Goal: Check status: Check status

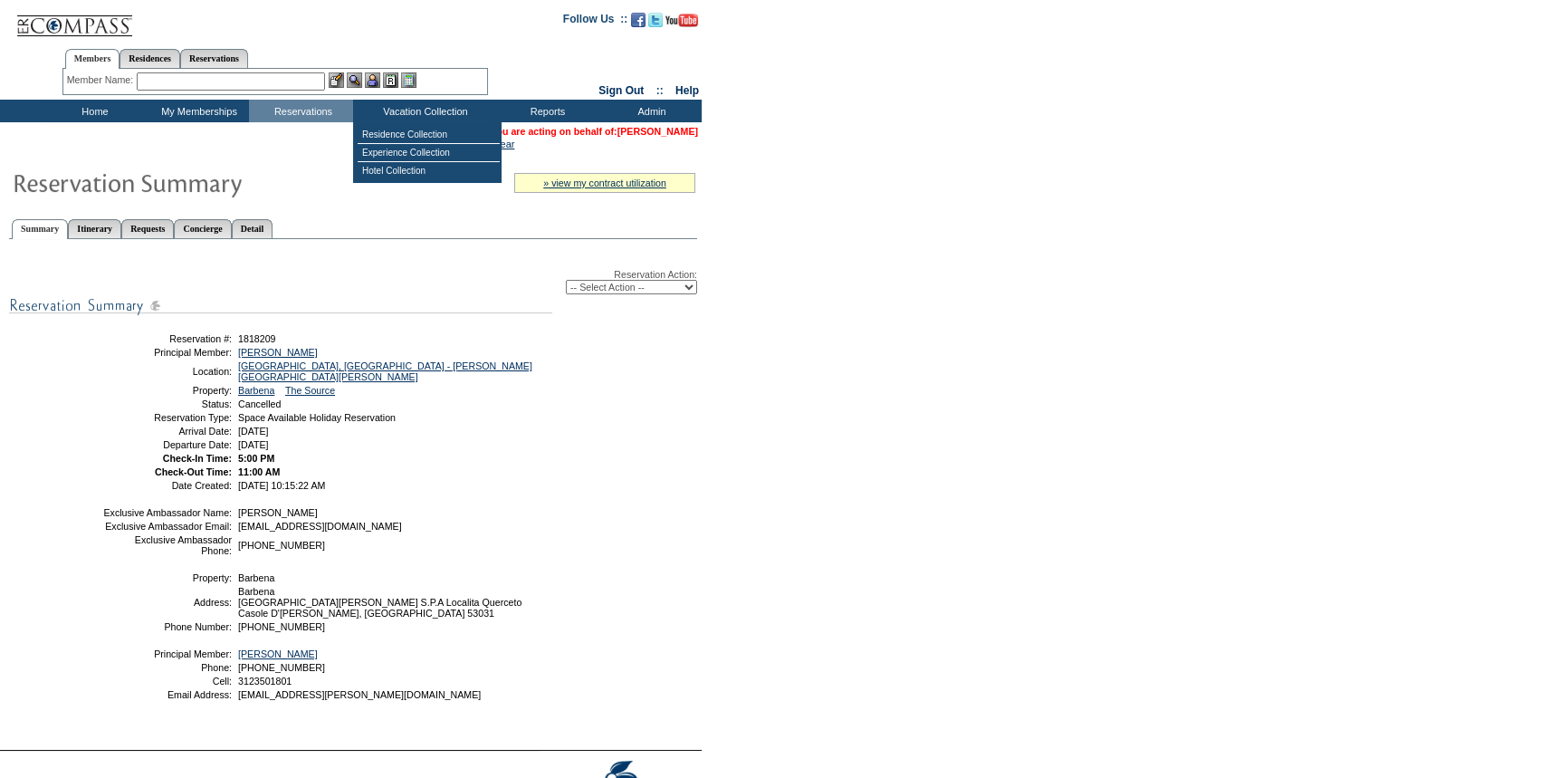
click at [657, 130] on link "[PERSON_NAME]" at bounding box center [658, 131] width 81 height 11
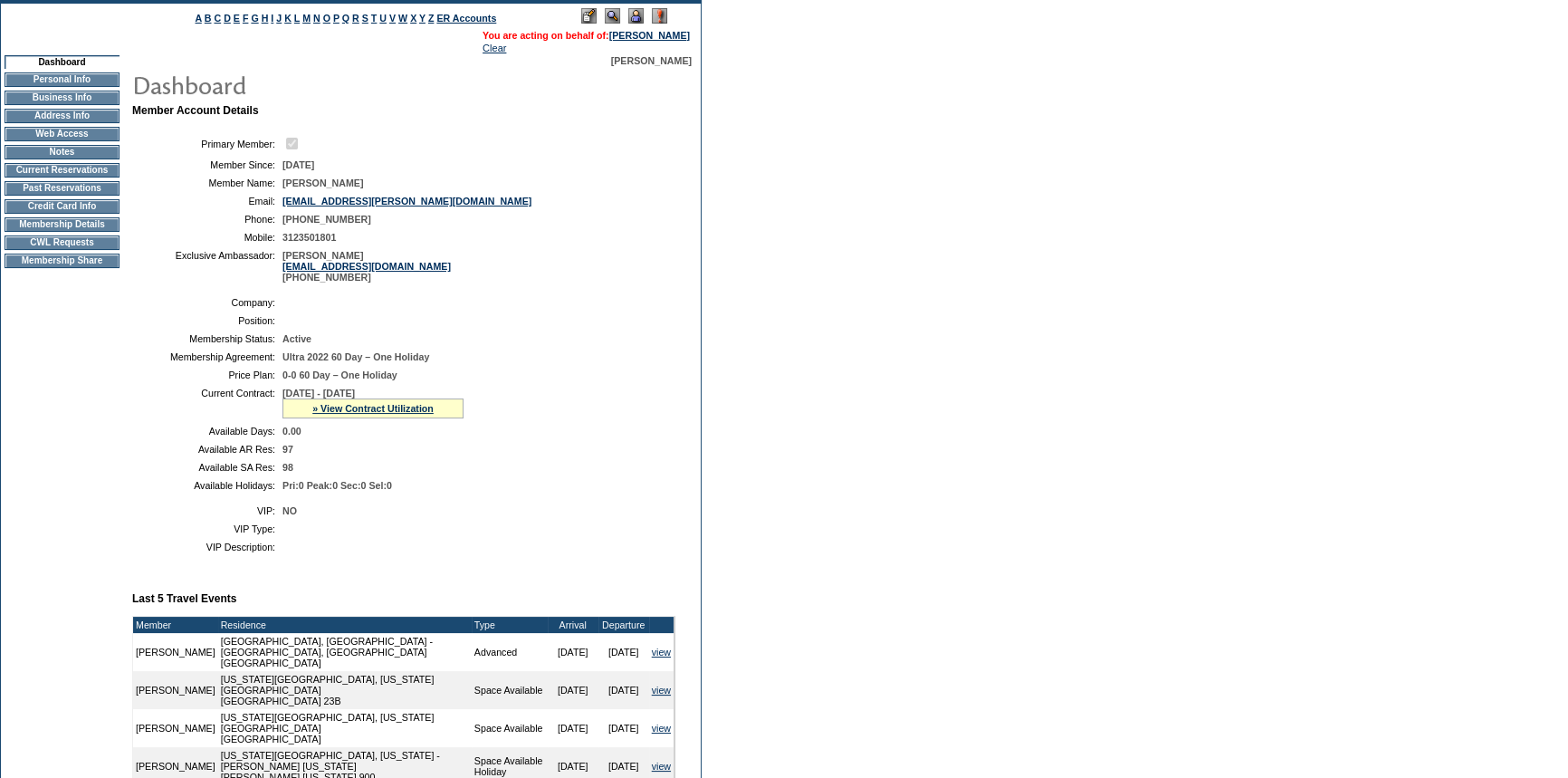
scroll to position [246, 0]
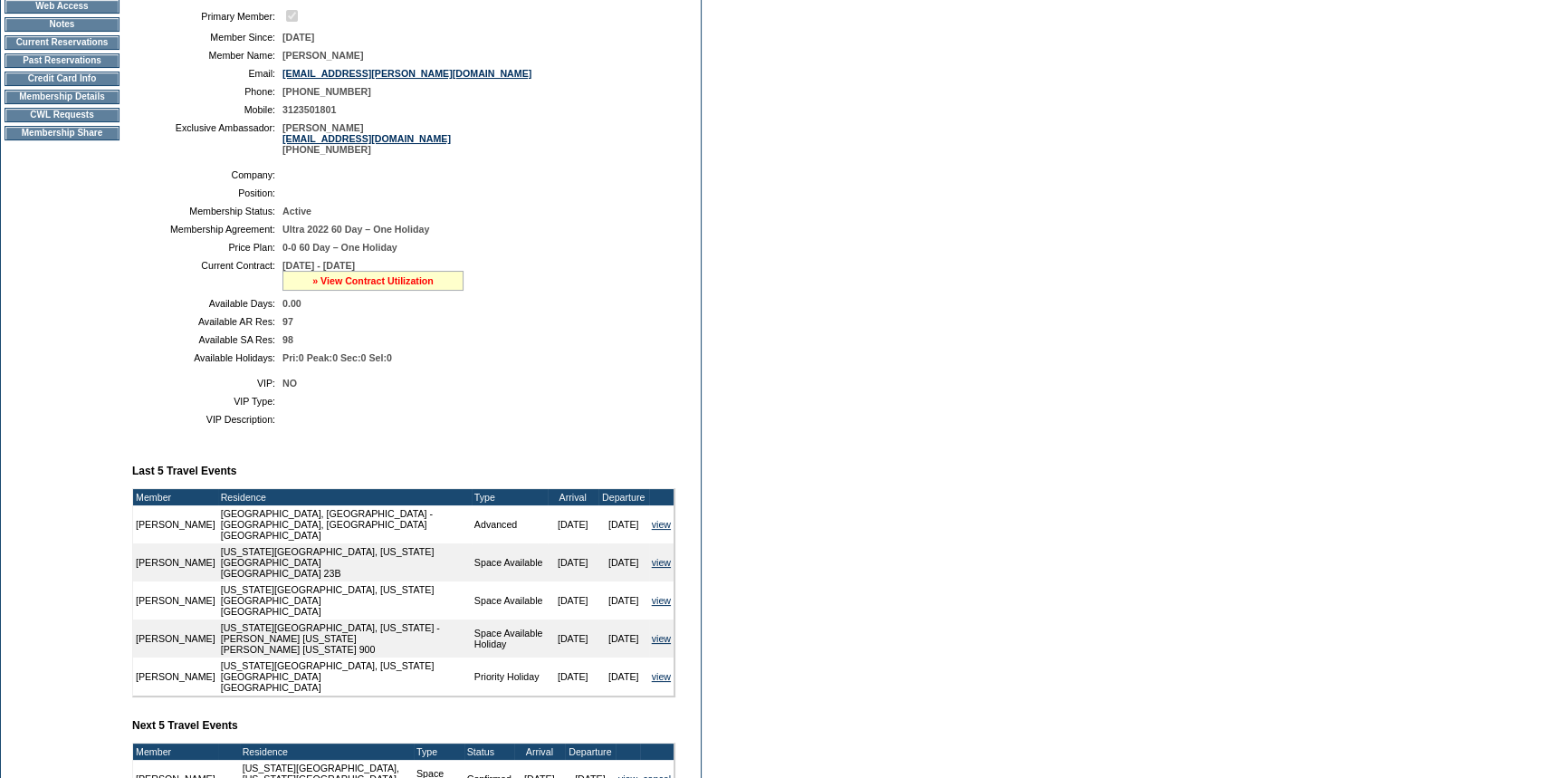
click at [416, 281] on link "» View Contract Utilization" at bounding box center [373, 281] width 121 height 11
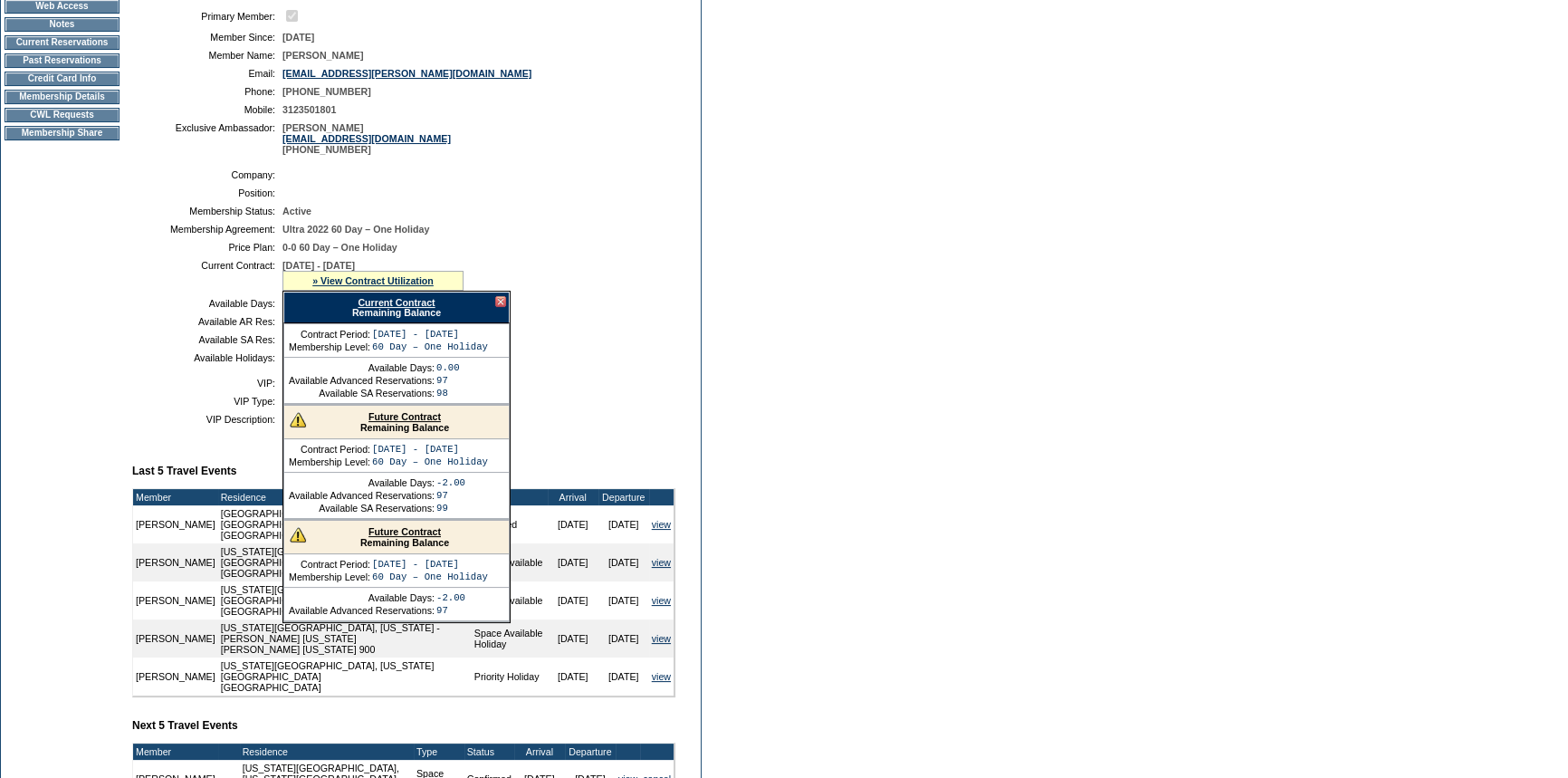
click at [388, 421] on link "Future Contract" at bounding box center [404, 417] width 72 height 11
click at [323, 542] on div "Future Contract Remaining Balance" at bounding box center [396, 538] width 224 height 34
click at [390, 537] on link "Future Contract" at bounding box center [404, 531] width 72 height 11
click at [954, 705] on form "Follow Us ::" at bounding box center [784, 480] width 1568 height 1452
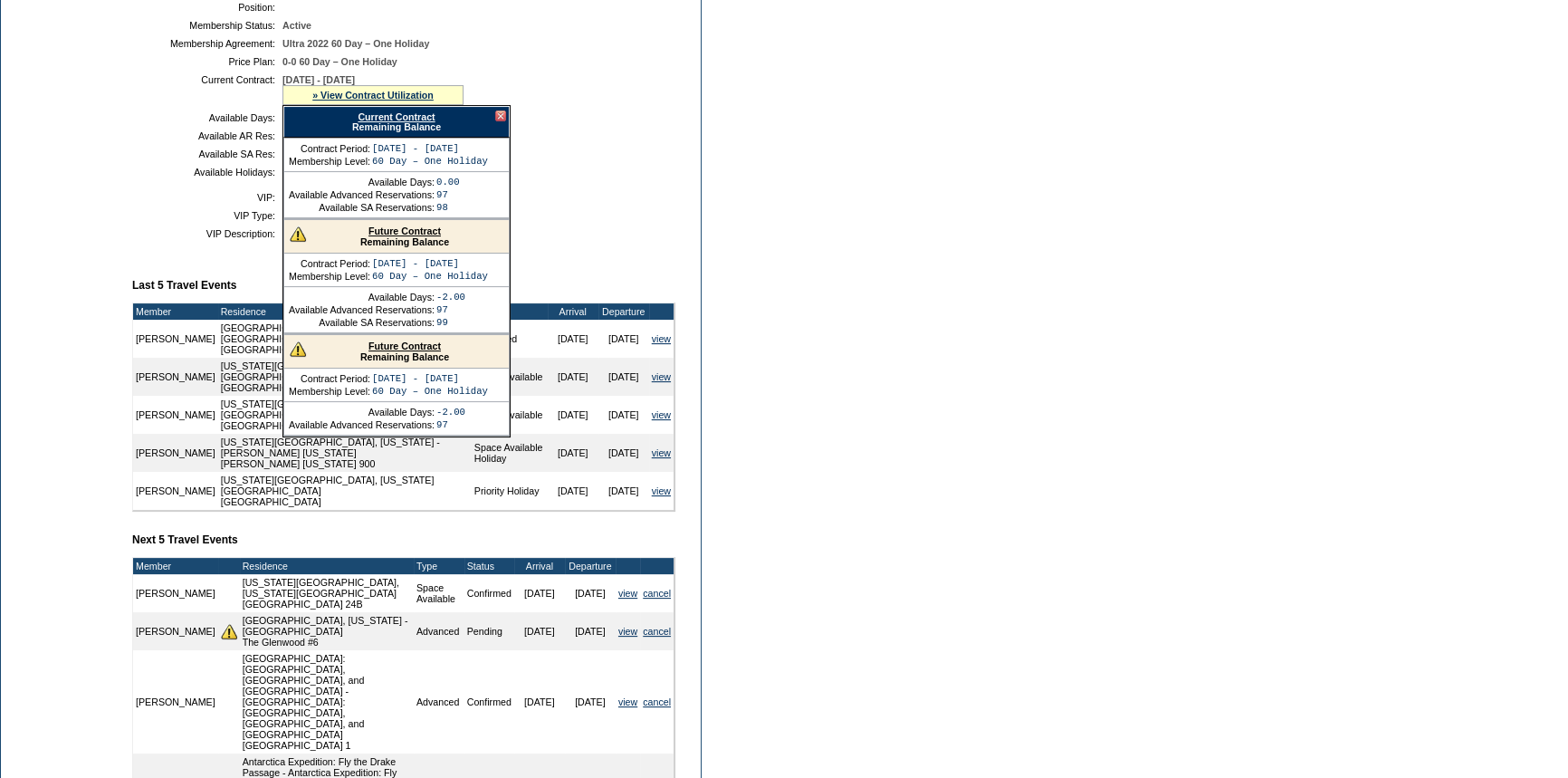
scroll to position [494, 0]
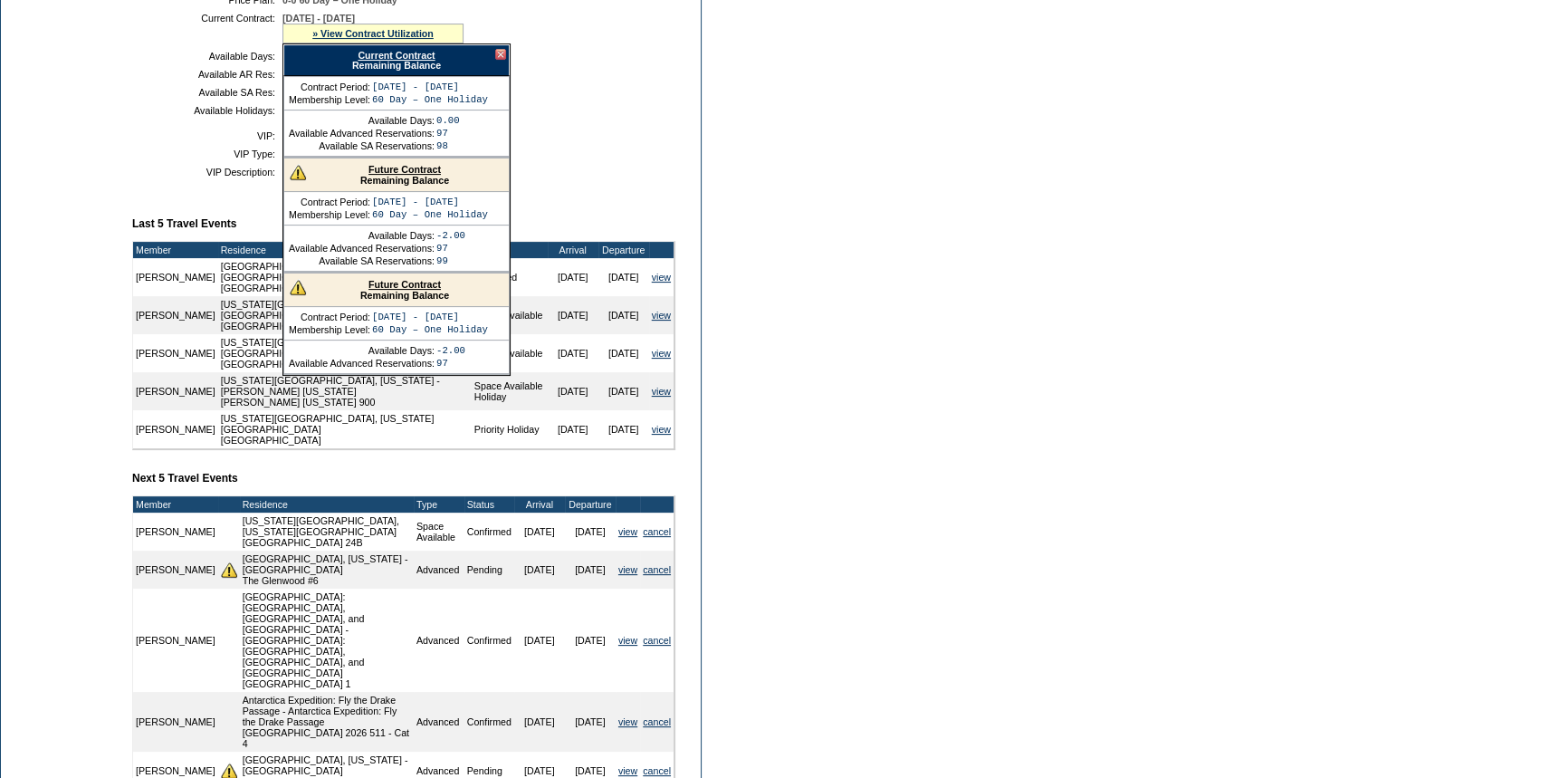
drag, startPoint x: 510, startPoint y: 526, endPoint x: 600, endPoint y: 523, distance: 90.0
click at [600, 551] on tr "Chris Butler Jackson, Wyoming - The Glenwood The Glenwood #6 Advanced Pending 1…" at bounding box center [403, 570] width 540 height 38
copy tr "1/25/26 2/1/26"
click at [498, 59] on div at bounding box center [501, 54] width 11 height 11
